Goal: Transaction & Acquisition: Purchase product/service

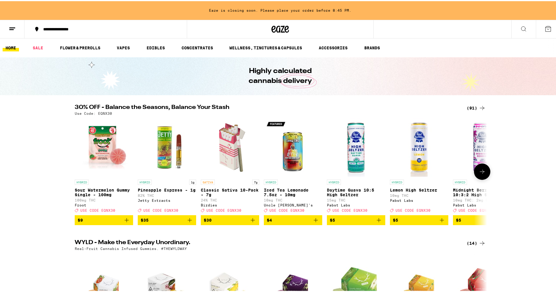
click at [164, 222] on span "$35" at bounding box center [167, 218] width 53 height 7
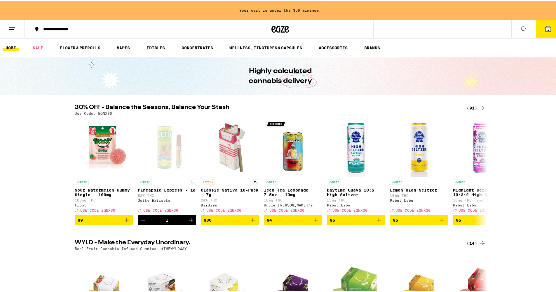
click at [545, 25] on icon at bounding box center [548, 27] width 7 height 7
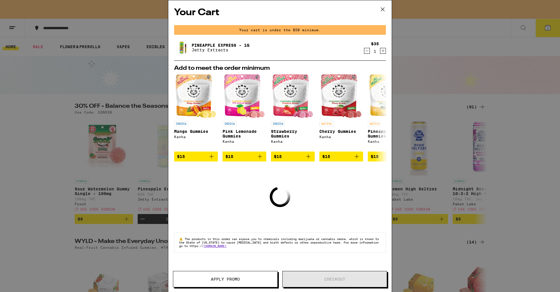
click at [383, 9] on icon at bounding box center [383, 9] width 9 height 9
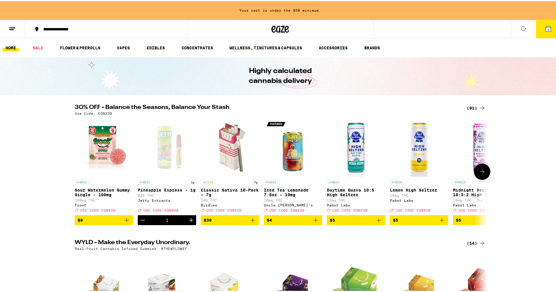
scroll to position [66, 0]
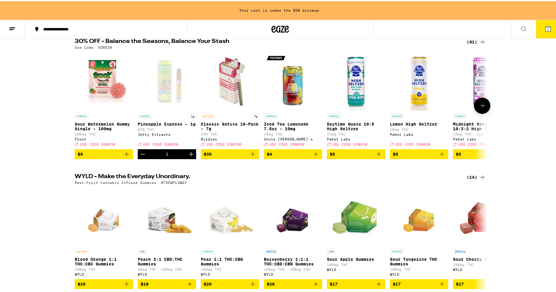
click at [139, 156] on icon "Decrement" at bounding box center [142, 152] width 7 height 7
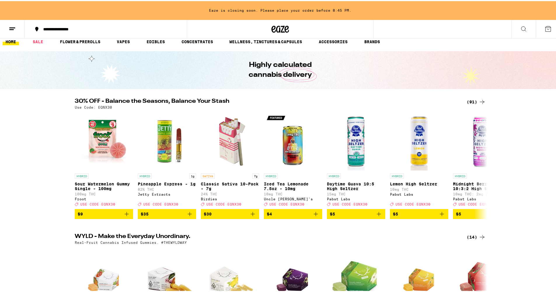
scroll to position [0, 0]
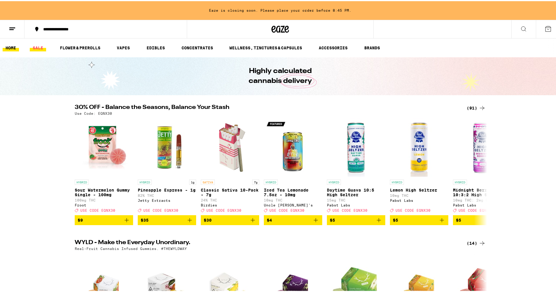
click at [40, 49] on link "SALE" at bounding box center [38, 46] width 16 height 7
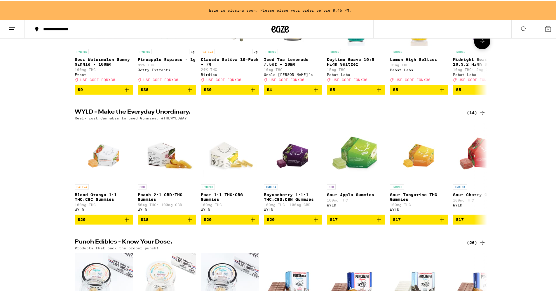
scroll to position [161, 0]
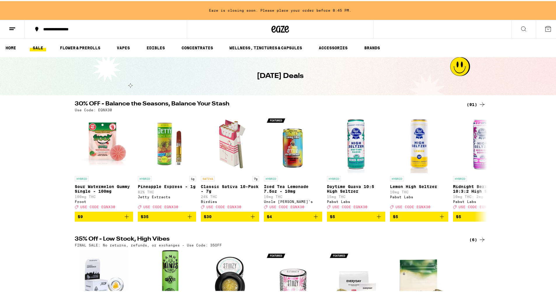
click at [134, 43] on li "VAPES" at bounding box center [126, 46] width 24 height 7
click at [130, 45] on link "VAPES" at bounding box center [123, 46] width 19 height 7
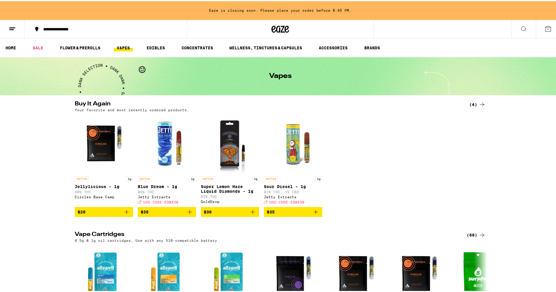
click at [125, 213] on icon "Add to bag" at bounding box center [127, 211] width 4 height 4
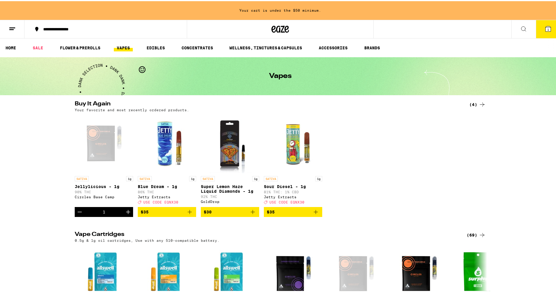
click at [189, 214] on icon "Add to bag" at bounding box center [189, 210] width 7 height 7
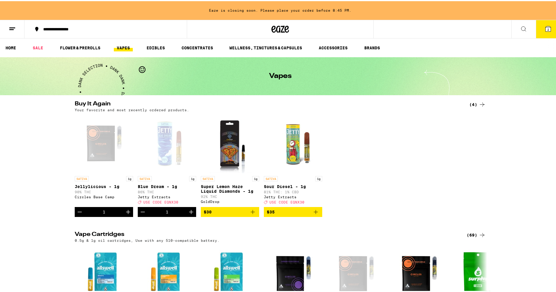
click at [546, 32] on button "2" at bounding box center [548, 28] width 25 height 18
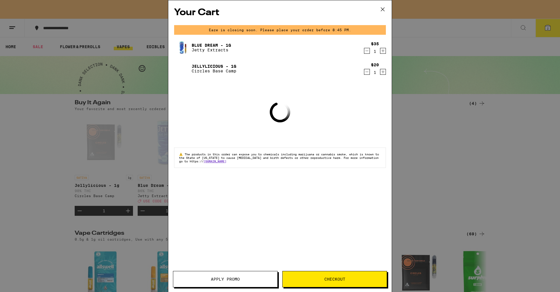
click at [328, 283] on button "Checkout" at bounding box center [335, 279] width 105 height 16
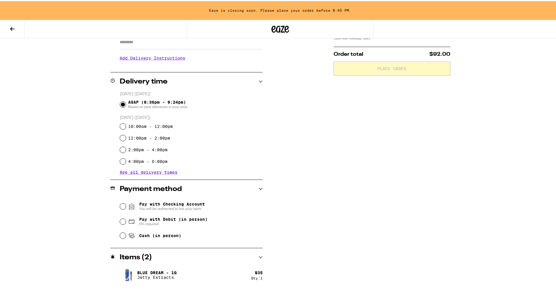
scroll to position [126, 0]
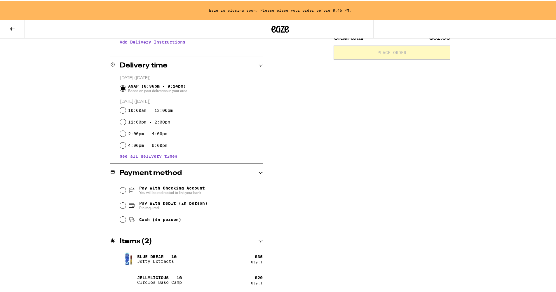
click at [120, 204] on input "Pay with Debit (in person) Pin required" at bounding box center [123, 204] width 6 height 6
radio input "true"
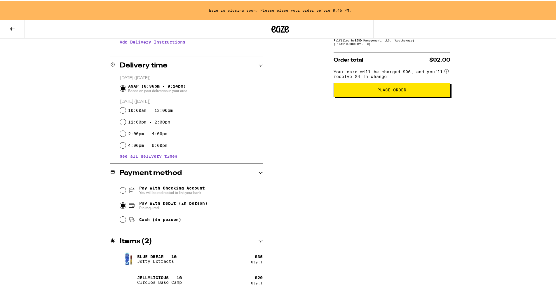
click at [388, 91] on span "Place Order" at bounding box center [391, 89] width 29 height 4
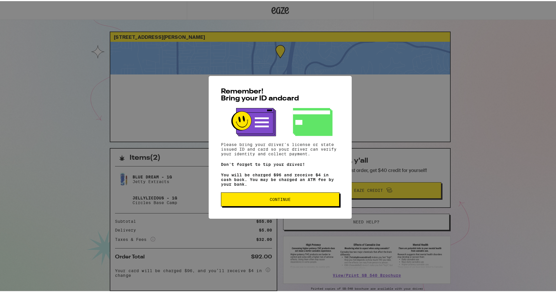
click at [284, 204] on button "Continue" at bounding box center [280, 198] width 119 height 14
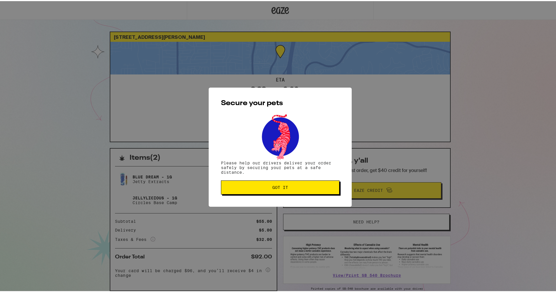
click at [284, 192] on button "Got it" at bounding box center [280, 186] width 119 height 14
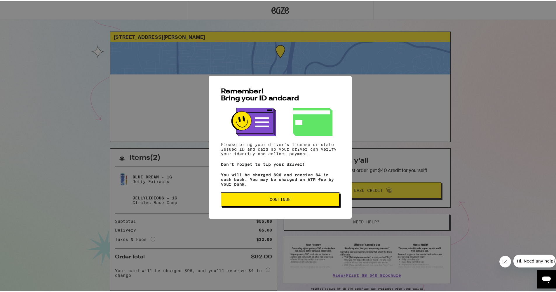
click at [290, 203] on button "Continue" at bounding box center [280, 198] width 119 height 14
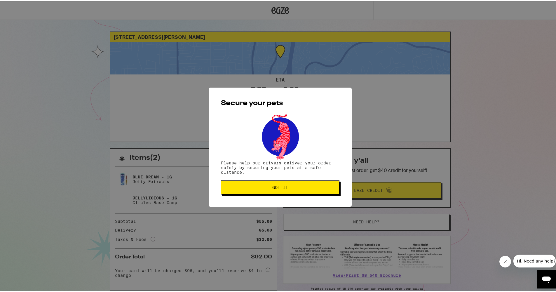
click at [289, 188] on span "Got it" at bounding box center [280, 186] width 109 height 4
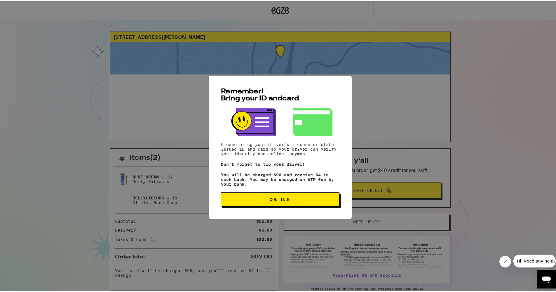
click at [299, 205] on button "Continue" at bounding box center [280, 198] width 119 height 14
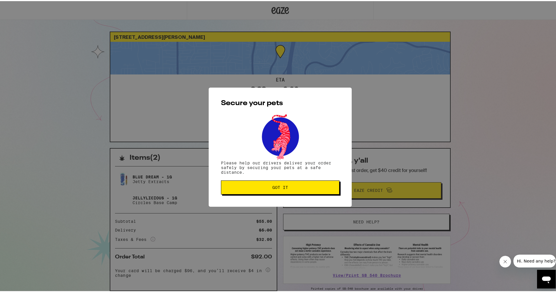
click at [277, 183] on button "Got it" at bounding box center [280, 186] width 119 height 14
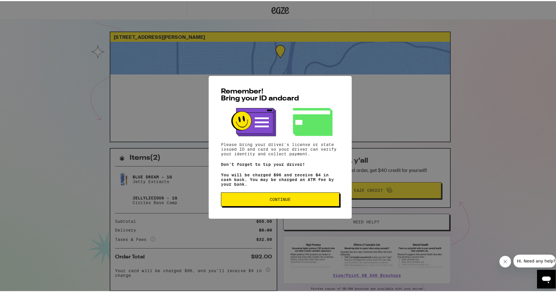
click at [310, 200] on span "Continue" at bounding box center [280, 198] width 109 height 4
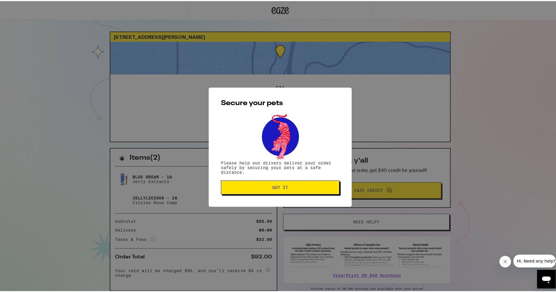
click at [282, 182] on button "Got it" at bounding box center [280, 186] width 119 height 14
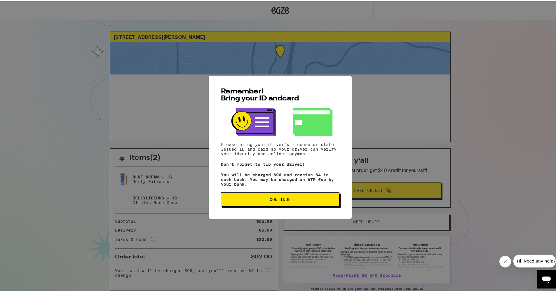
click at [293, 200] on span "Continue" at bounding box center [280, 198] width 109 height 4
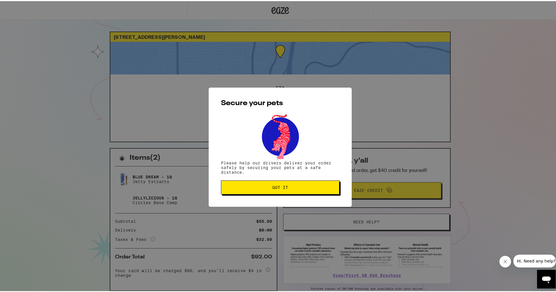
click at [292, 184] on button "Got it" at bounding box center [280, 186] width 119 height 14
